Goal: Transaction & Acquisition: Purchase product/service

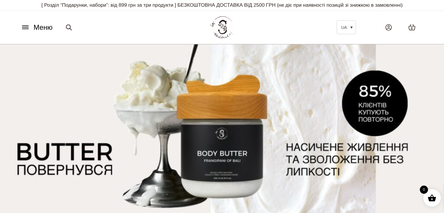
click at [30, 24] on button "Меню" at bounding box center [36, 27] width 35 height 11
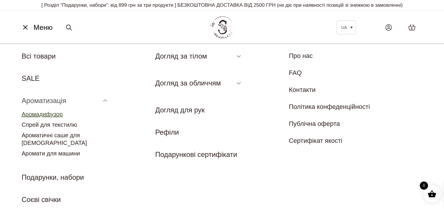
click at [53, 113] on link "Аромадифузор" at bounding box center [42, 114] width 41 height 6
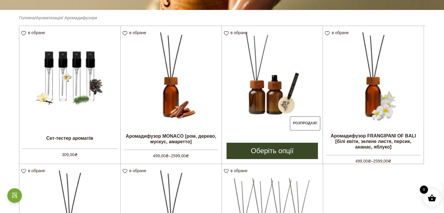
scroll to position [204, 0]
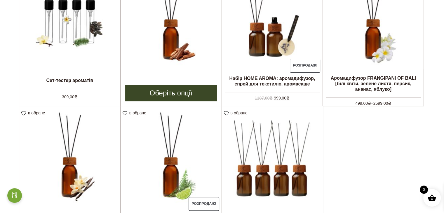
click at [185, 38] on img at bounding box center [171, 18] width 101 height 101
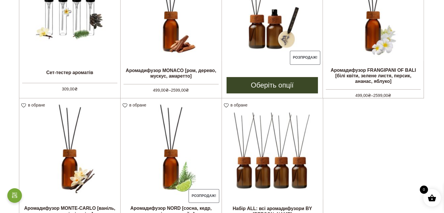
scroll to position [146, 0]
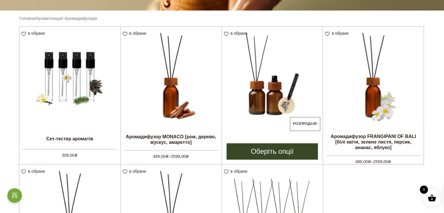
click at [278, 86] on img at bounding box center [272, 77] width 101 height 101
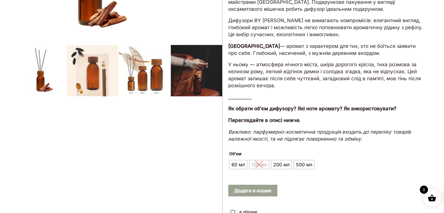
scroll to position [204, 0]
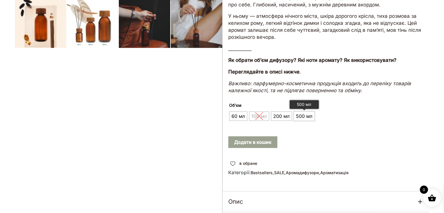
click at [309, 116] on span "500 мл" at bounding box center [304, 116] width 19 height 9
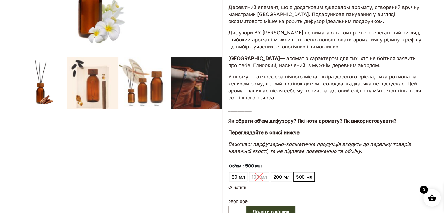
scroll to position [175, 0]
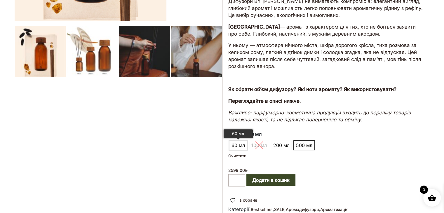
click at [237, 143] on span "60 мл" at bounding box center [238, 145] width 16 height 9
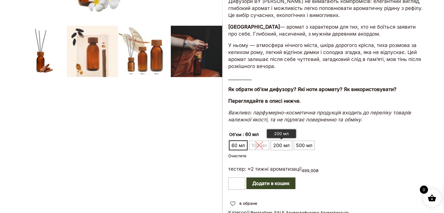
scroll to position [117, 0]
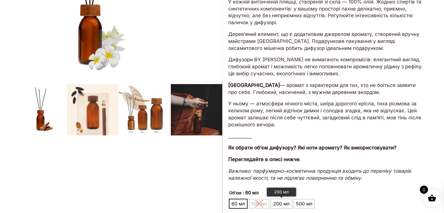
click at [282, 204] on span "200 мл" at bounding box center [281, 203] width 19 height 9
click at [291, 202] on li "200 мл" at bounding box center [281, 204] width 20 height 9
click at [279, 202] on span "200 мл" at bounding box center [281, 203] width 19 height 9
drag, startPoint x: 125, startPoint y: 101, endPoint x: 130, endPoint y: 104, distance: 5.7
click at [126, 102] on div at bounding box center [119, 139] width 208 height 422
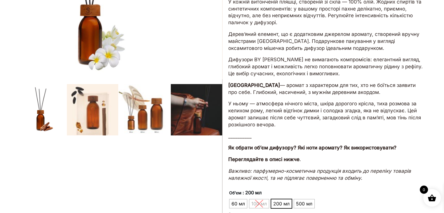
click at [152, 112] on div at bounding box center [119, 139] width 208 height 422
click at [312, 206] on span "500 мл" at bounding box center [304, 203] width 19 height 9
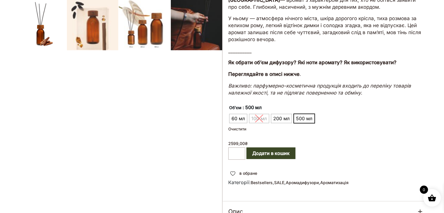
scroll to position [204, 0]
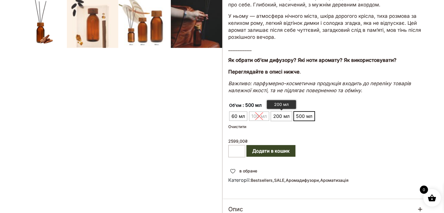
drag, startPoint x: 304, startPoint y: 114, endPoint x: 287, endPoint y: 114, distance: 17.5
click at [300, 114] on span "500 мл" at bounding box center [304, 116] width 19 height 9
click at [283, 114] on span "200 мл" at bounding box center [281, 116] width 19 height 9
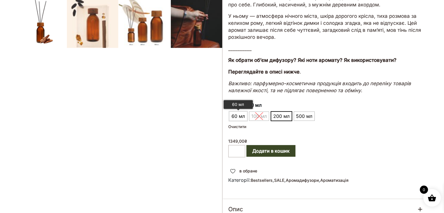
click at [236, 113] on span "60 мл" at bounding box center [238, 116] width 16 height 9
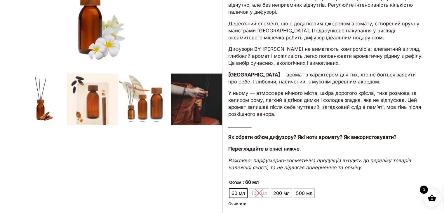
scroll to position [175, 0]
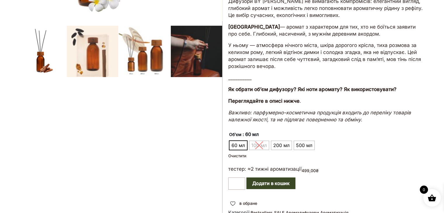
click at [116, 71] on div at bounding box center [119, 81] width 208 height 425
click at [65, 52] on div at bounding box center [119, 81] width 208 height 425
drag, startPoint x: 37, startPoint y: 58, endPoint x: 40, endPoint y: 59, distance: 3.0
click at [38, 58] on div at bounding box center [119, 81] width 208 height 425
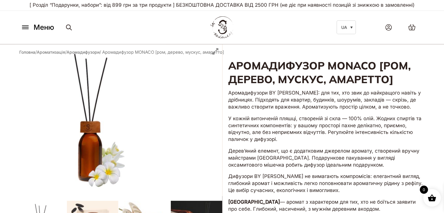
scroll to position [0, 0]
drag, startPoint x: 222, startPoint y: 100, endPoint x: 96, endPoint y: 91, distance: 125.9
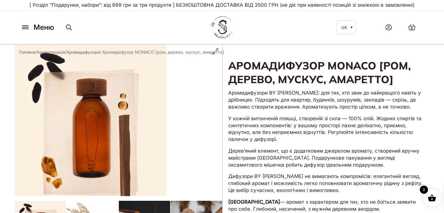
drag, startPoint x: 138, startPoint y: 91, endPoint x: 33, endPoint y: 84, distance: 105.7
drag, startPoint x: 145, startPoint y: 114, endPoint x: 0, endPoint y: 103, distance: 145.3
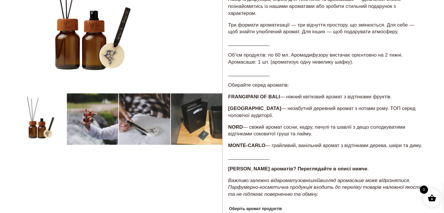
scroll to position [117, 0]
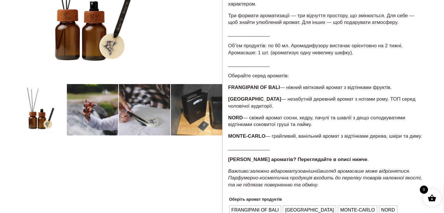
click at [145, 110] on div at bounding box center [119, 138] width 208 height 421
click at [108, 113] on div at bounding box center [119, 138] width 208 height 421
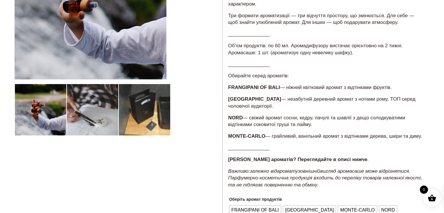
drag, startPoint x: 131, startPoint y: 116, endPoint x: 169, endPoint y: 115, distance: 37.7
click at [168, 115] on div at bounding box center [119, 138] width 208 height 421
drag, startPoint x: 168, startPoint y: 115, endPoint x: 116, endPoint y: 110, distance: 52.2
click at [116, 110] on div at bounding box center [119, 138] width 208 height 421
click at [150, 117] on div at bounding box center [119, 138] width 208 height 421
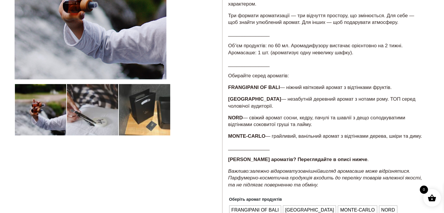
click at [111, 119] on div at bounding box center [119, 138] width 208 height 421
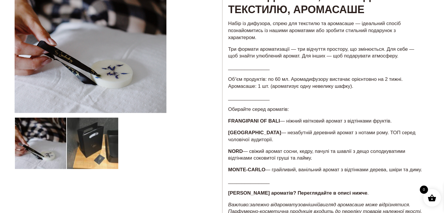
scroll to position [88, 0]
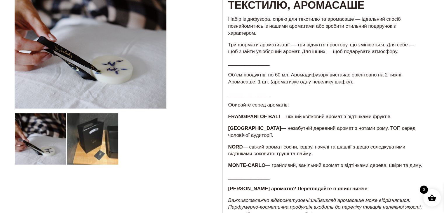
click at [69, 87] on div at bounding box center [119, 167] width 208 height 421
drag, startPoint x: 106, startPoint y: 77, endPoint x: 165, endPoint y: 79, distance: 58.7
click at [164, 79] on div at bounding box center [119, 167] width 208 height 421
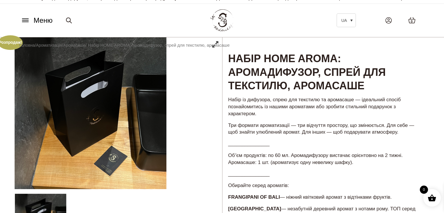
scroll to position [0, 0]
